Goal: Task Accomplishment & Management: Complete application form

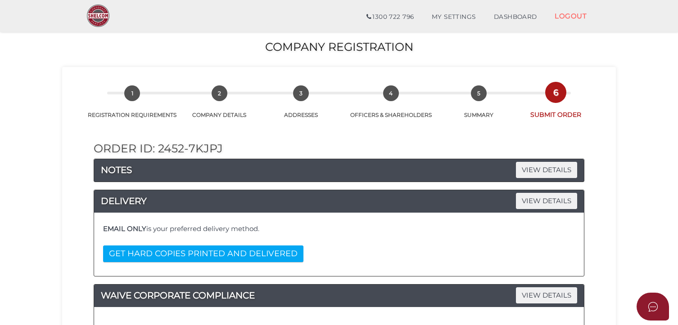
select select "000027075"
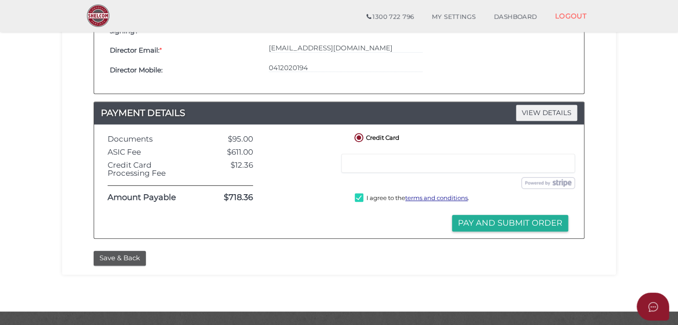
scroll to position [348, 0]
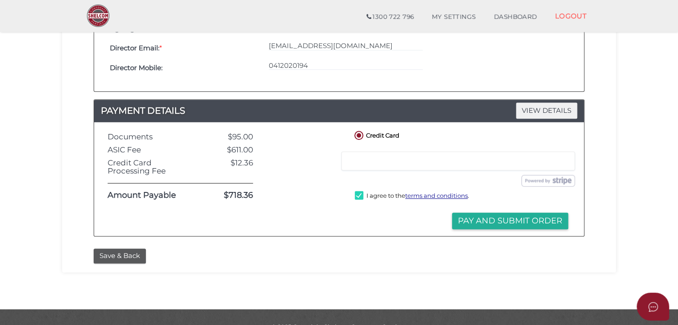
click at [396, 164] on div at bounding box center [458, 161] width 234 height 19
click at [470, 176] on div "Submit Order and Pay" at bounding box center [461, 181] width 240 height 12
click at [524, 154] on div at bounding box center [458, 161] width 234 height 19
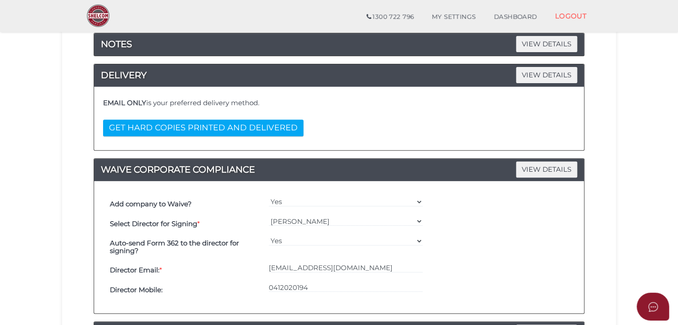
scroll to position [0, 0]
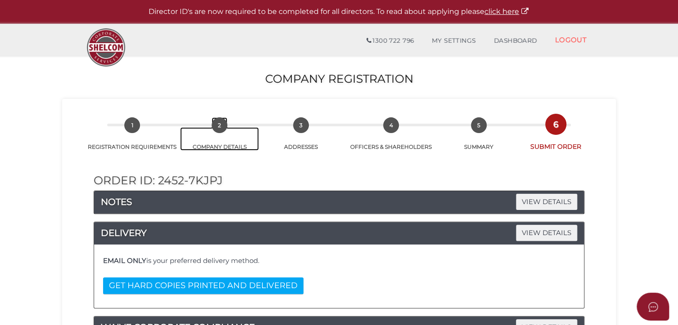
click at [217, 127] on span "2" at bounding box center [220, 125] width 16 height 16
click at [501, 12] on link "click here" at bounding box center [506, 11] width 45 height 9
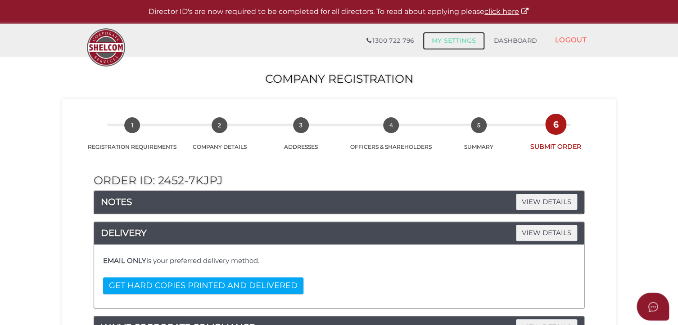
click at [453, 34] on link "MY SETTINGS" at bounding box center [454, 41] width 62 height 18
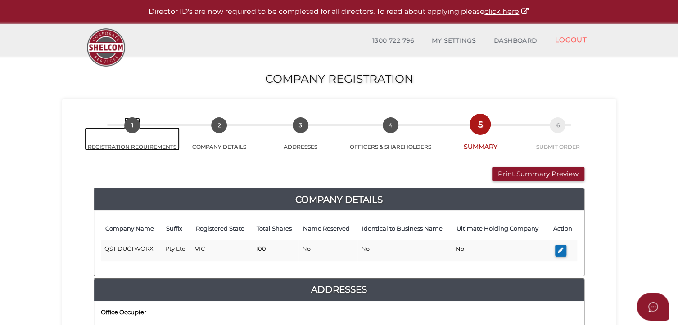
click at [133, 127] on span "1" at bounding box center [132, 125] width 16 height 16
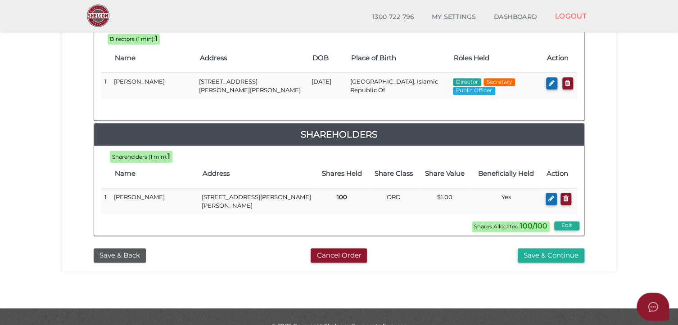
scroll to position [454, 0]
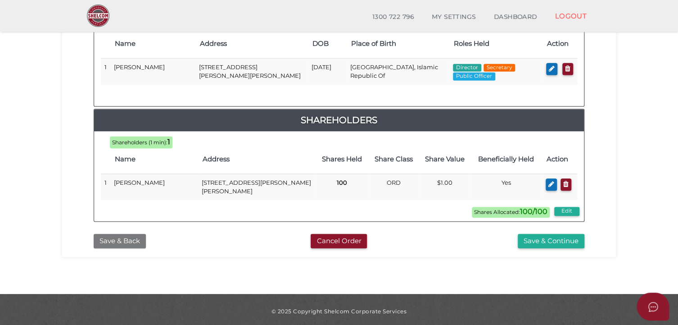
click at [127, 244] on button "Save & Back" at bounding box center [120, 241] width 52 height 15
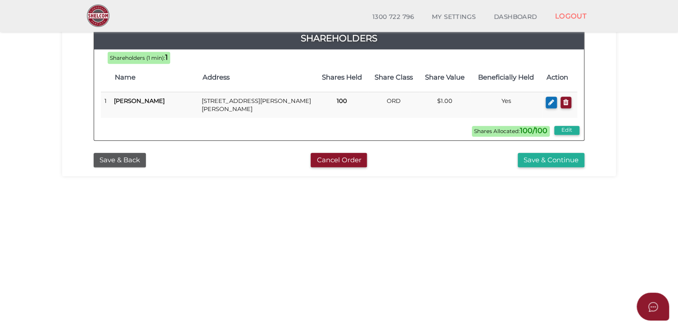
scroll to position [292, 0]
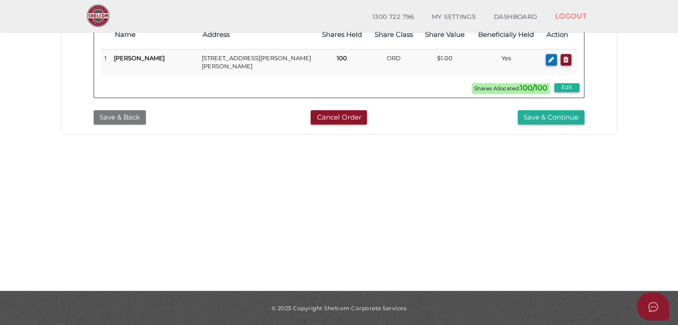
click at [126, 118] on button "Save & Back" at bounding box center [120, 117] width 52 height 15
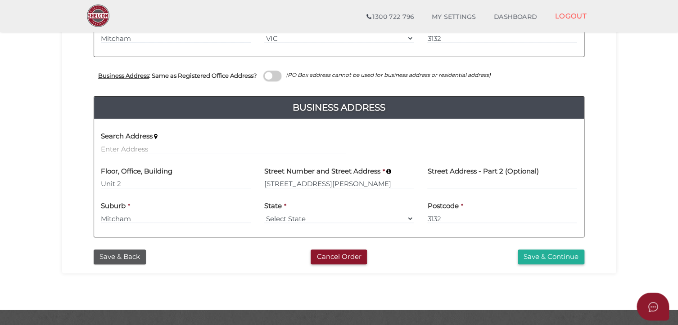
scroll to position [309, 0]
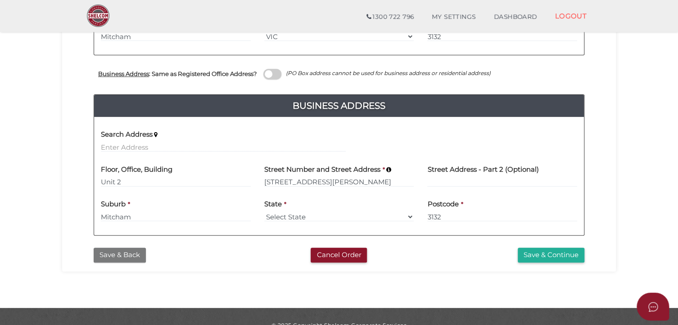
click at [113, 258] on button "Save & Back" at bounding box center [120, 255] width 52 height 15
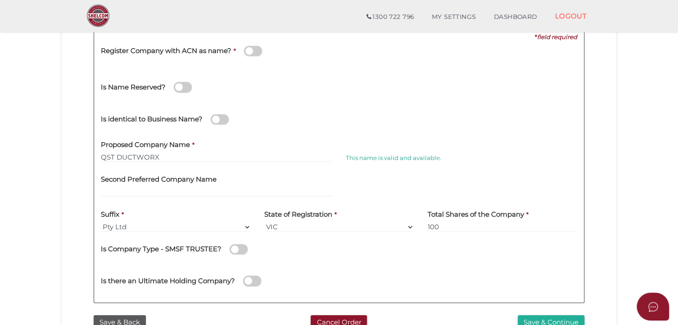
scroll to position [135, 0]
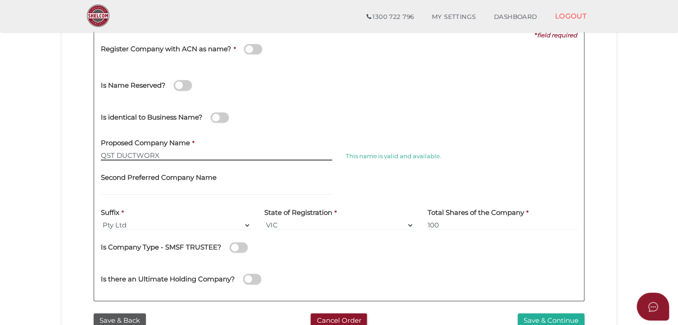
click at [163, 153] on input "QST DUCTWORX" at bounding box center [216, 156] width 231 height 10
type input "QST Ductworx"
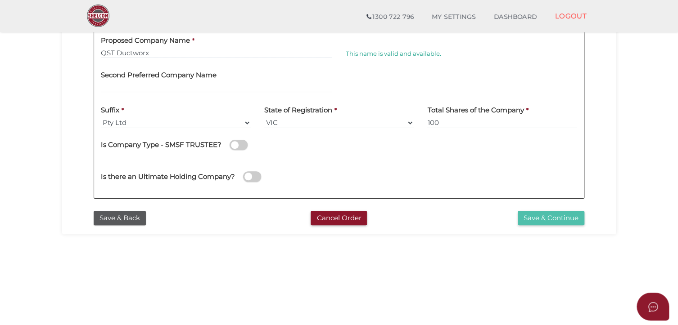
click at [555, 216] on button "Save & Continue" at bounding box center [551, 218] width 67 height 15
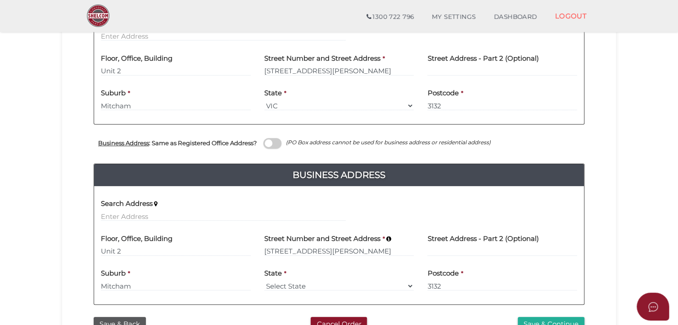
scroll to position [325, 0]
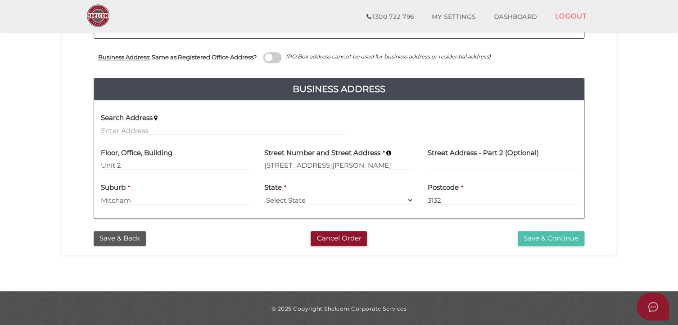
click at [540, 239] on button "Save & Continue" at bounding box center [551, 238] width 67 height 15
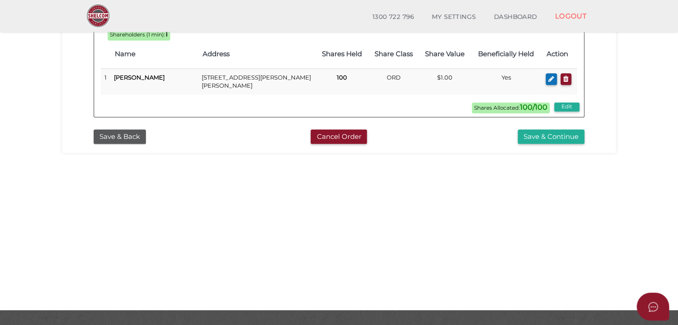
scroll to position [273, 0]
click at [551, 136] on button "Save & Continue" at bounding box center [551, 136] width 67 height 15
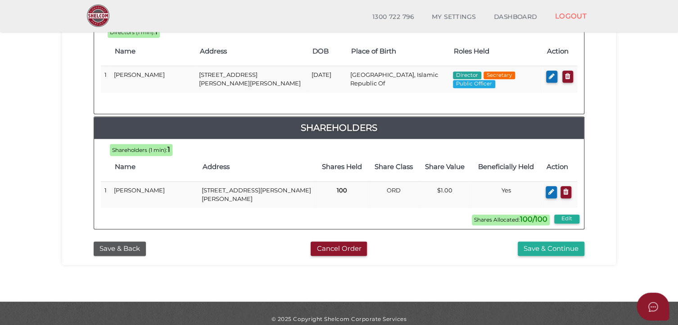
scroll to position [454, 0]
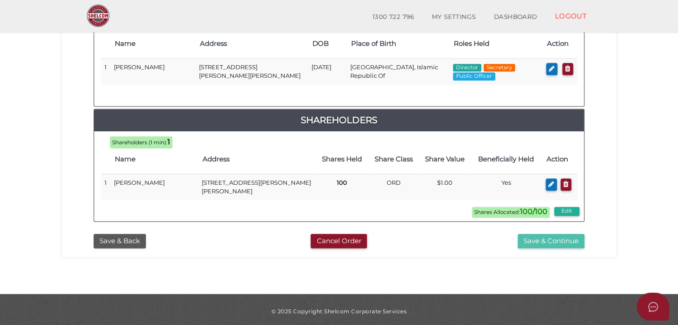
click at [539, 240] on button "Save & Continue" at bounding box center [551, 241] width 67 height 15
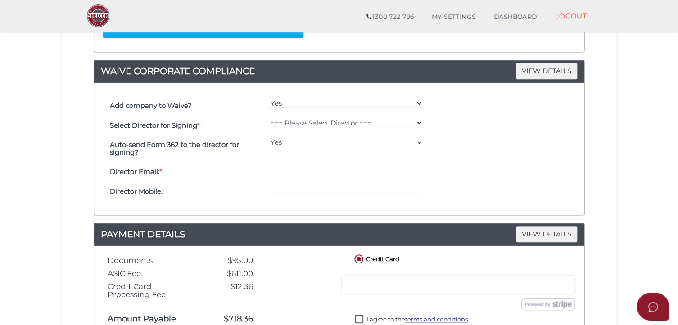
scroll to position [365, 0]
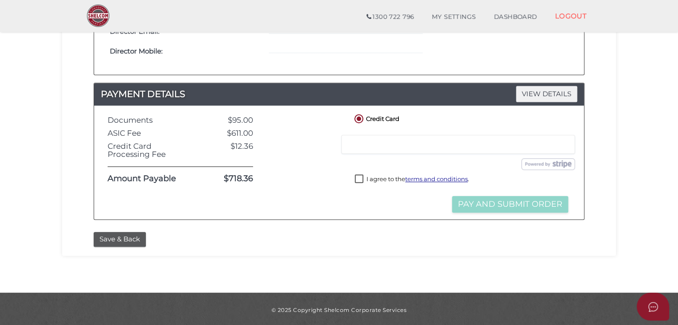
click at [356, 181] on label "I agree to the terms and conditions ." at bounding box center [412, 180] width 114 height 11
checkbox input "true"
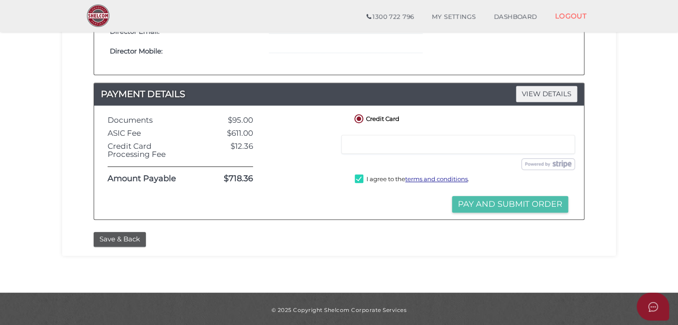
click at [466, 207] on button "Pay and Submit Order" at bounding box center [510, 204] width 116 height 17
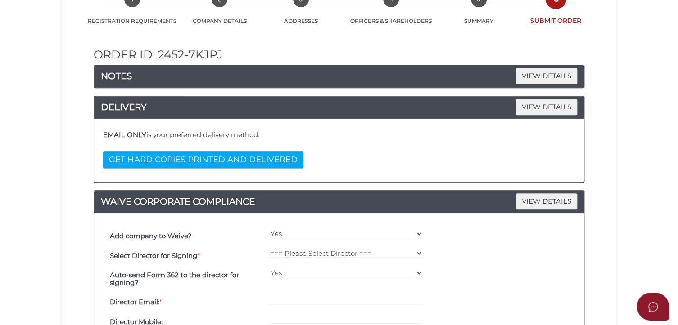
scroll to position [0, 0]
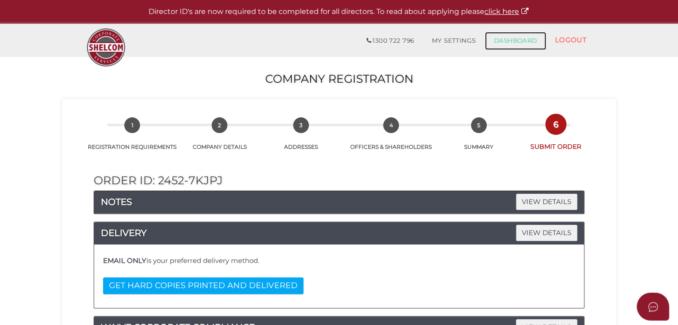
click at [512, 43] on link "DASHBOARD" at bounding box center [515, 41] width 61 height 18
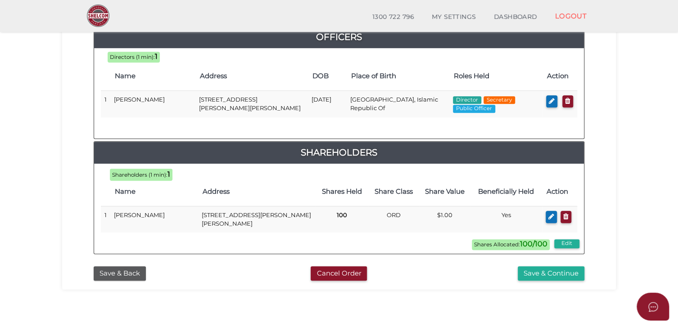
scroll to position [454, 0]
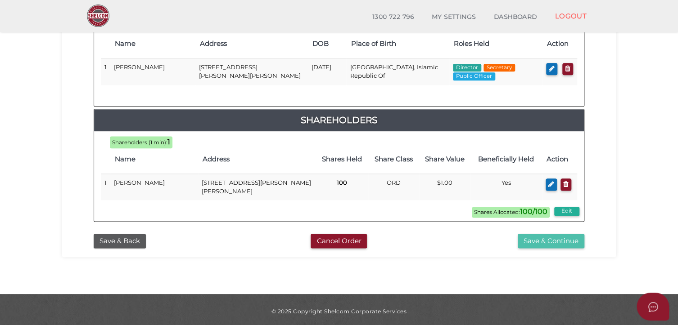
click at [575, 239] on button "Save & Continue" at bounding box center [551, 241] width 67 height 15
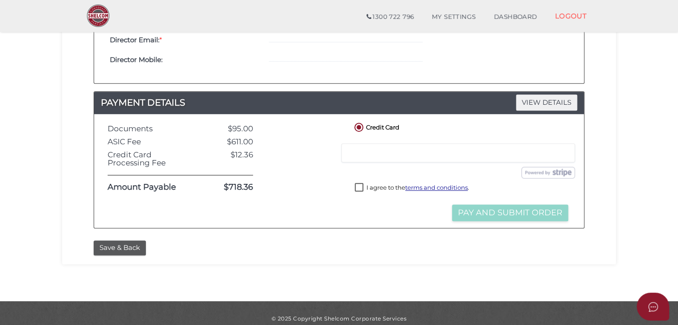
scroll to position [357, 0]
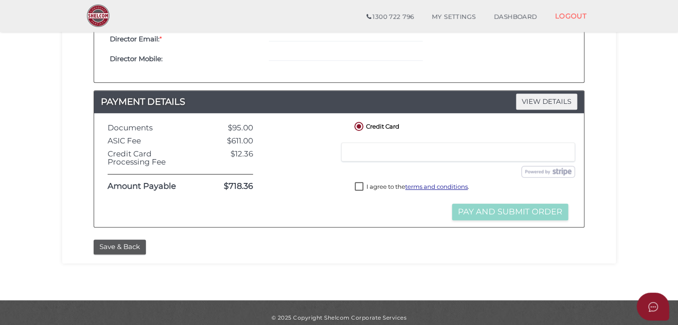
click at [358, 186] on label "I agree to the terms and conditions ." at bounding box center [412, 187] width 114 height 11
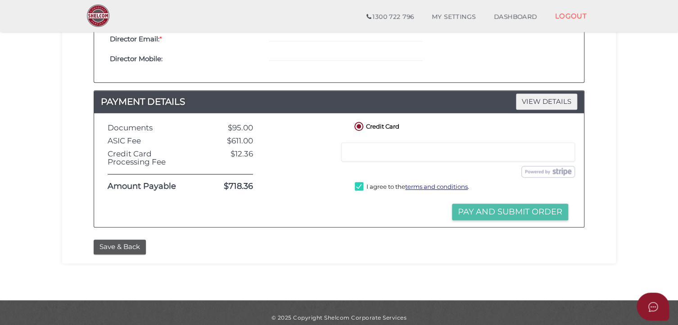
click at [501, 206] on button "Pay and Submit Order" at bounding box center [510, 212] width 116 height 17
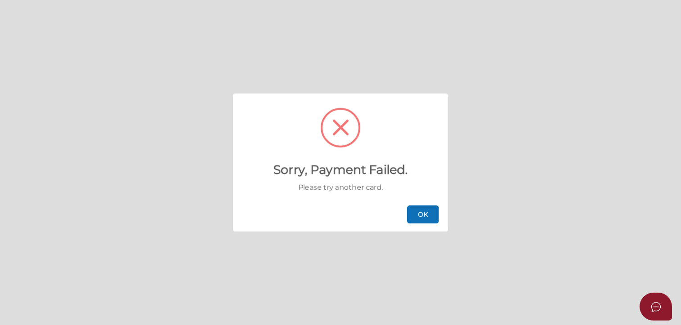
click at [436, 218] on button "OK" at bounding box center [423, 215] width 32 height 18
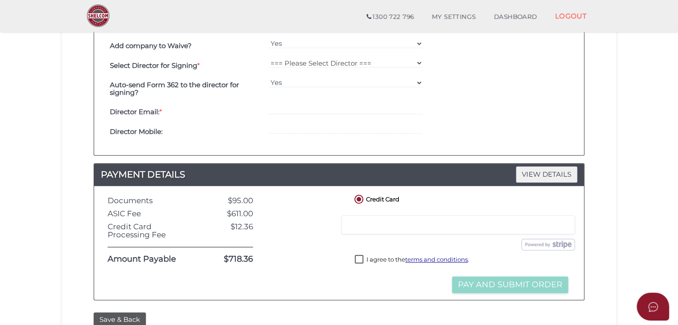
scroll to position [365, 0]
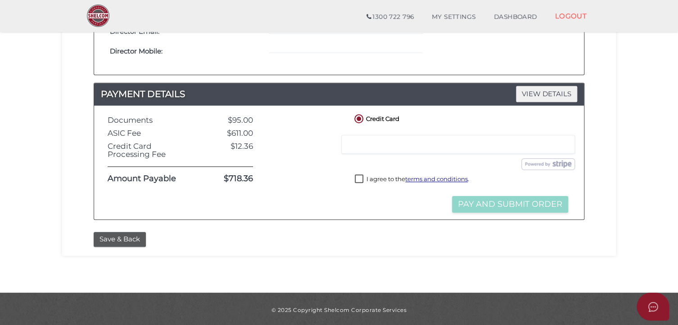
click at [363, 178] on label "I agree to the terms and conditions ." at bounding box center [412, 180] width 114 height 11
checkbox input "true"
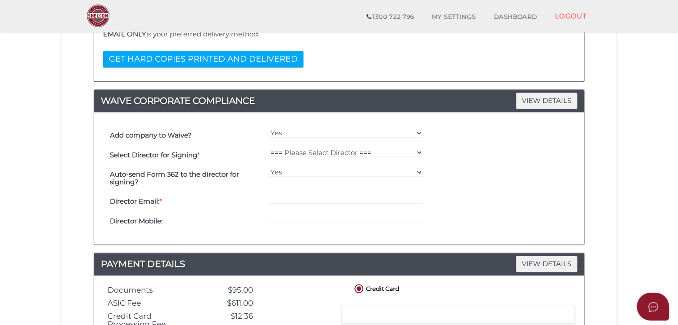
scroll to position [186, 0]
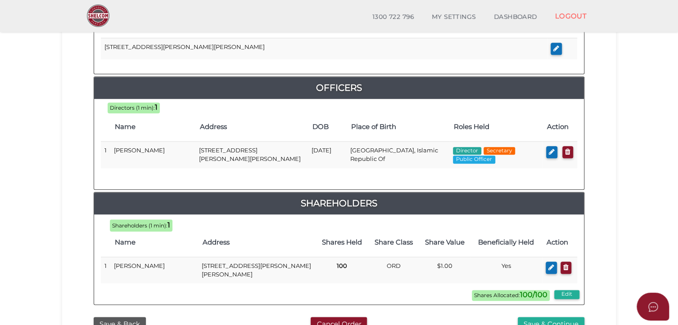
scroll to position [454, 0]
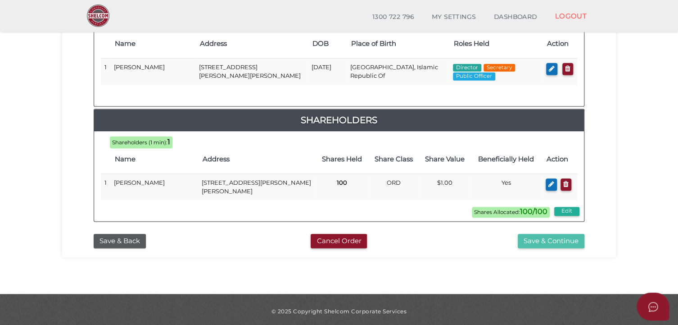
click at [558, 237] on button "Save & Continue" at bounding box center [551, 241] width 67 height 15
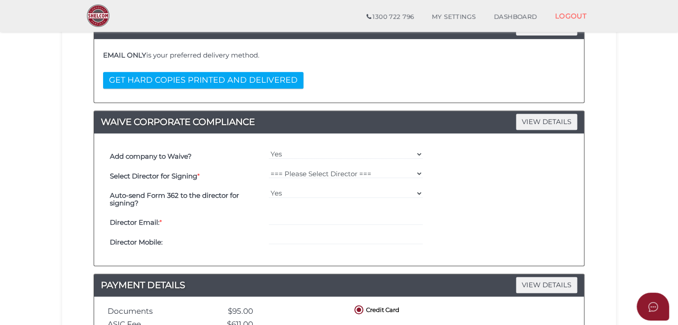
scroll to position [365, 0]
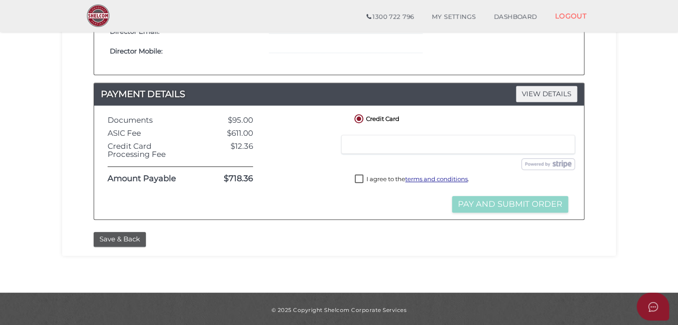
click at [357, 178] on label "I agree to the terms and conditions ." at bounding box center [412, 180] width 114 height 11
checkbox input "true"
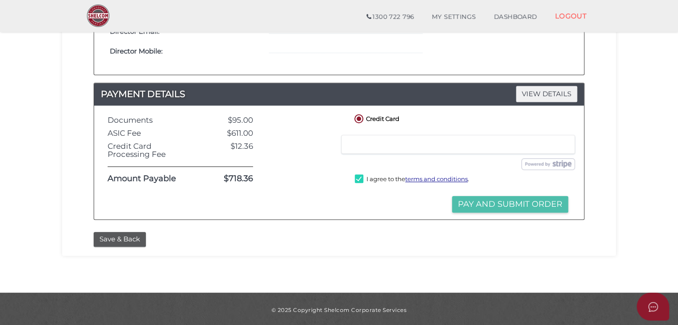
click at [537, 205] on button "Pay and Submit Order" at bounding box center [510, 204] width 116 height 17
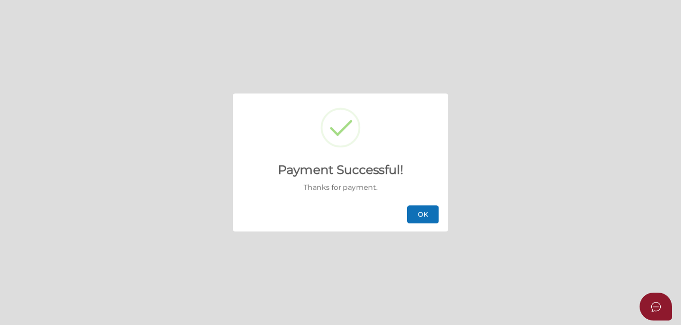
click at [421, 214] on button "OK" at bounding box center [423, 215] width 32 height 18
